Goal: Task Accomplishment & Management: Manage account settings

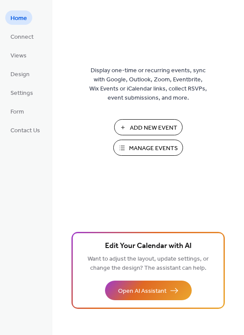
click at [141, 145] on span "Manage Events" at bounding box center [153, 148] width 49 height 9
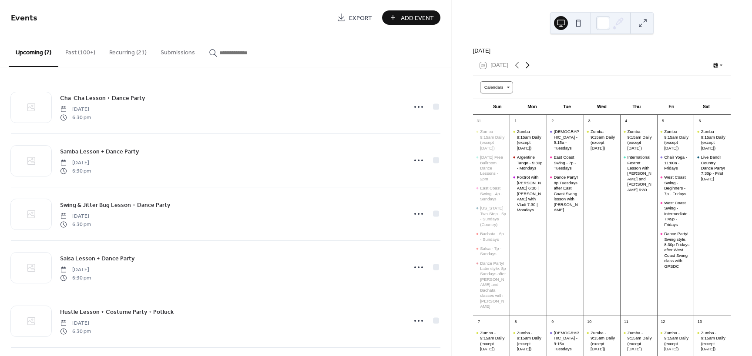
click at [530, 67] on icon at bounding box center [527, 65] width 10 height 10
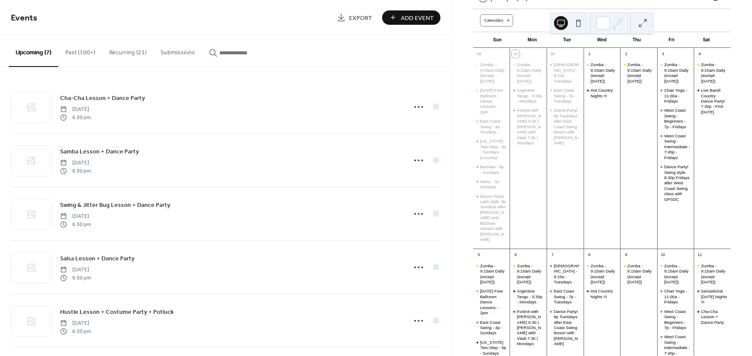
scroll to position [174, 0]
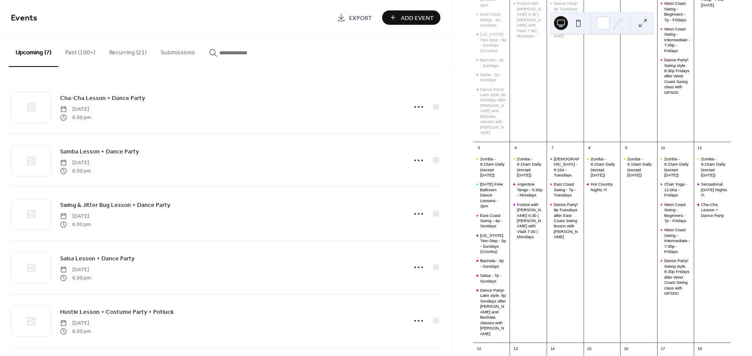
click at [127, 48] on button "Recurring (21)" at bounding box center [127, 50] width 51 height 31
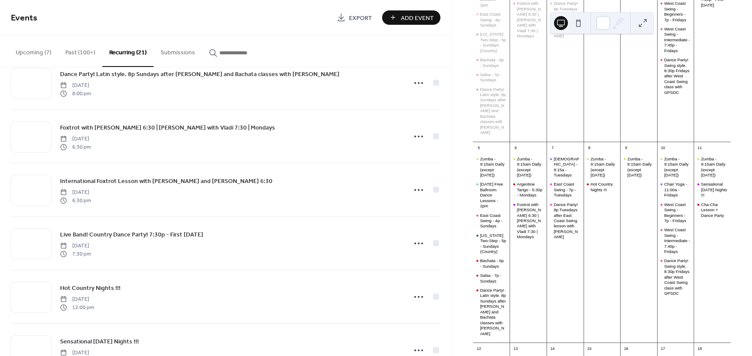
scroll to position [817, 0]
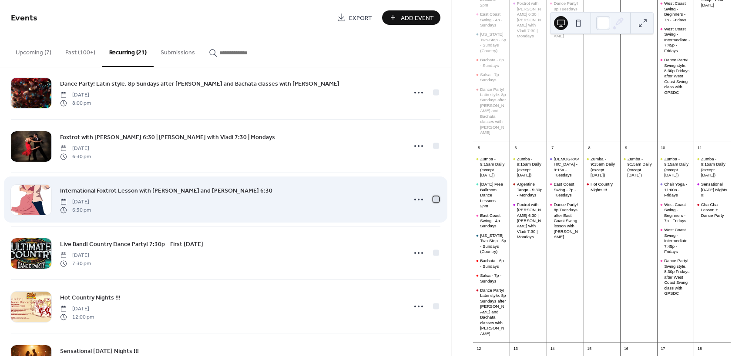
click at [433, 200] on div at bounding box center [436, 199] width 6 height 6
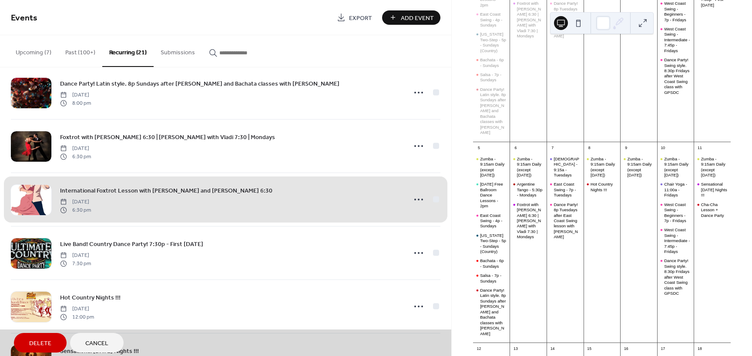
click at [31, 342] on span "Delete" at bounding box center [40, 343] width 22 height 9
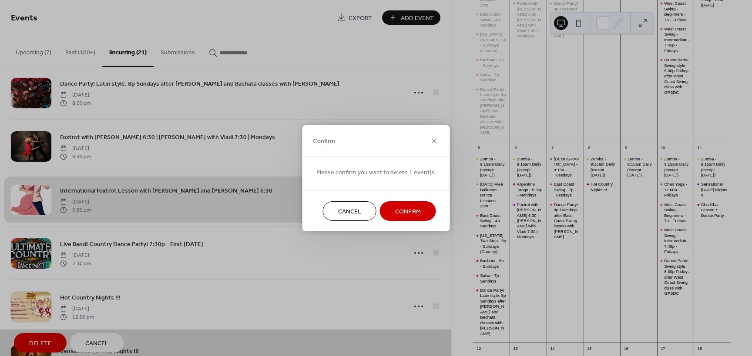
click at [405, 202] on button "Confirm" at bounding box center [408, 212] width 56 height 20
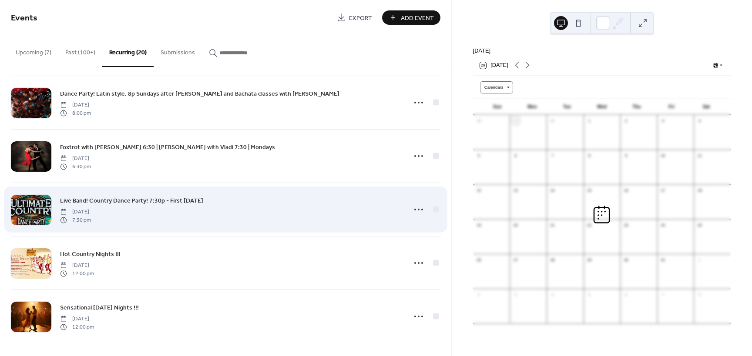
scroll to position [0, 0]
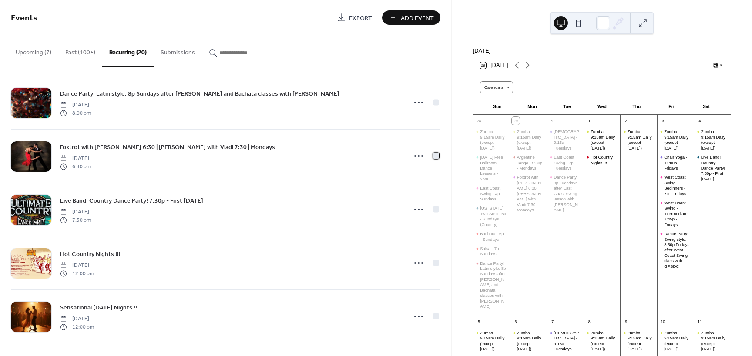
click at [434, 155] on div at bounding box center [436, 156] width 6 height 6
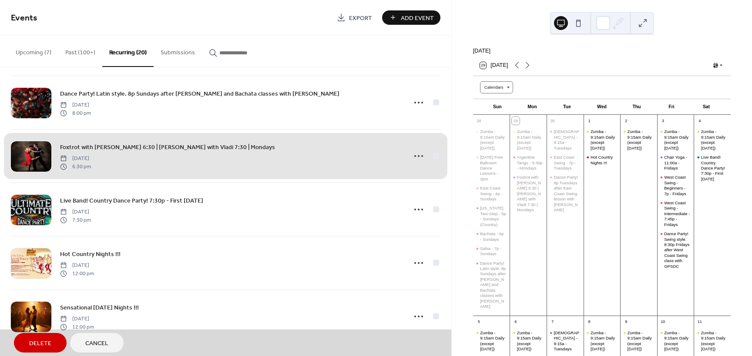
click at [27, 343] on button "Delete" at bounding box center [40, 343] width 53 height 20
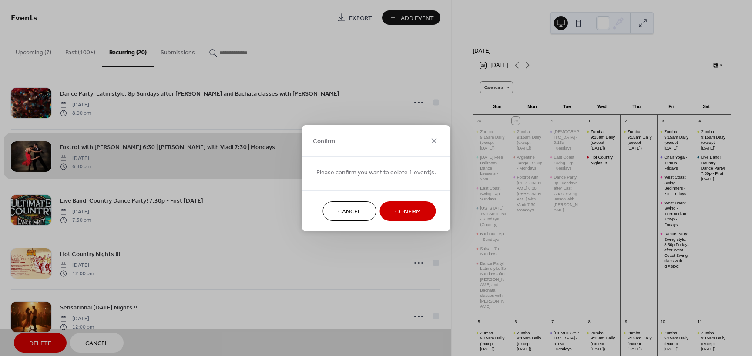
click at [406, 207] on span "Confirm" at bounding box center [408, 211] width 26 height 9
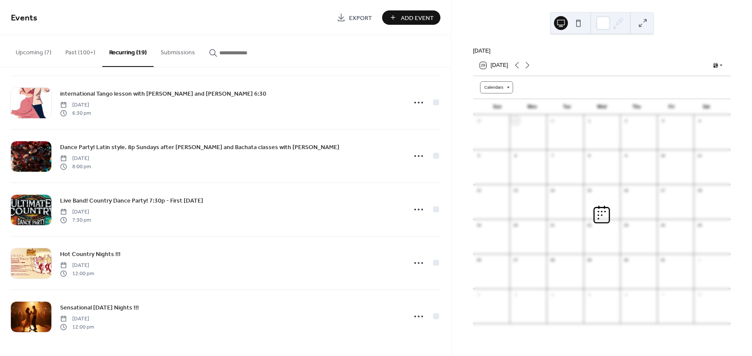
scroll to position [754, 0]
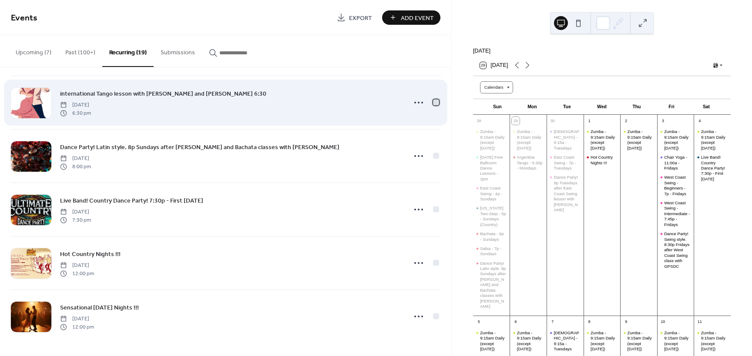
click at [433, 101] on div at bounding box center [436, 102] width 6 height 6
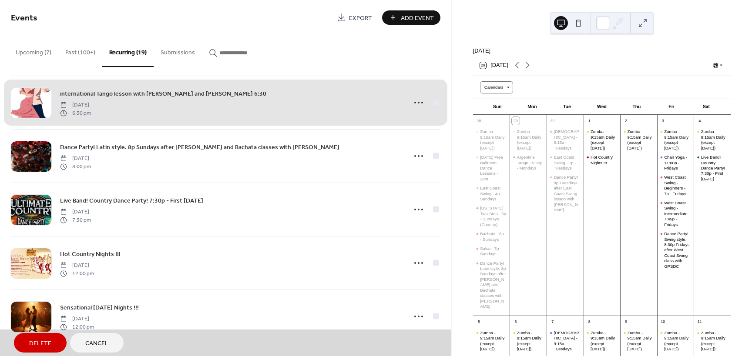
click at [46, 341] on span "Delete" at bounding box center [40, 343] width 22 height 9
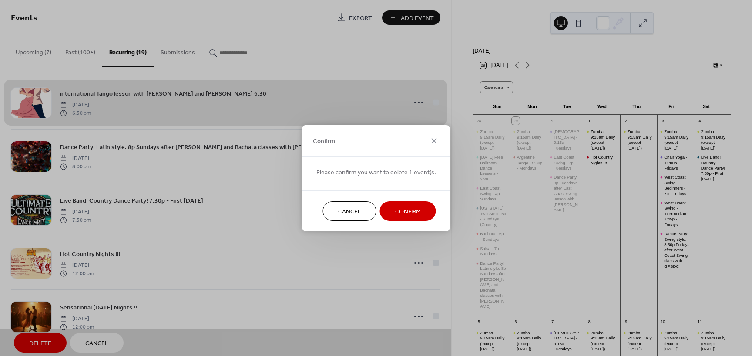
click at [407, 211] on span "Confirm" at bounding box center [408, 211] width 26 height 9
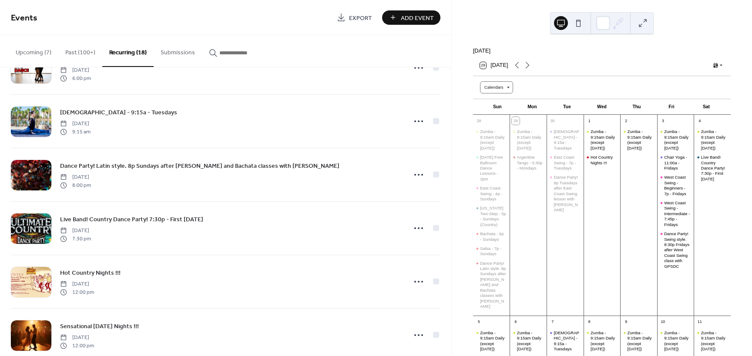
scroll to position [700, 0]
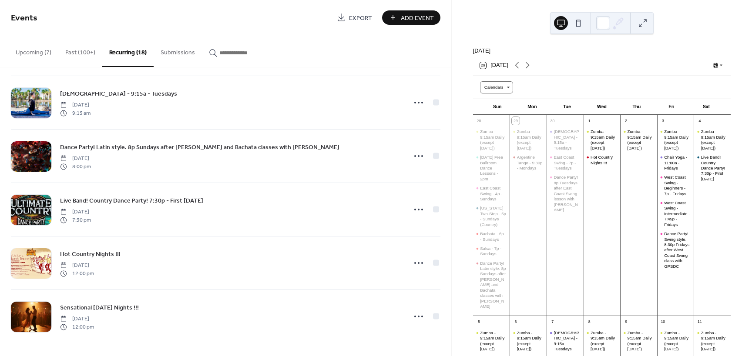
click at [417, 18] on span "Add Event" at bounding box center [417, 17] width 33 height 9
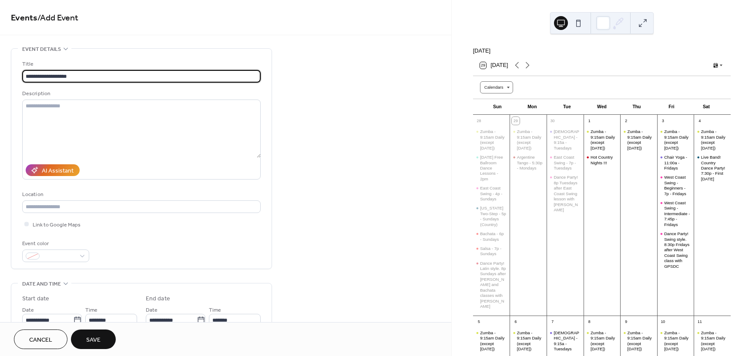
type input "**********"
